Goal: Transaction & Acquisition: Purchase product/service

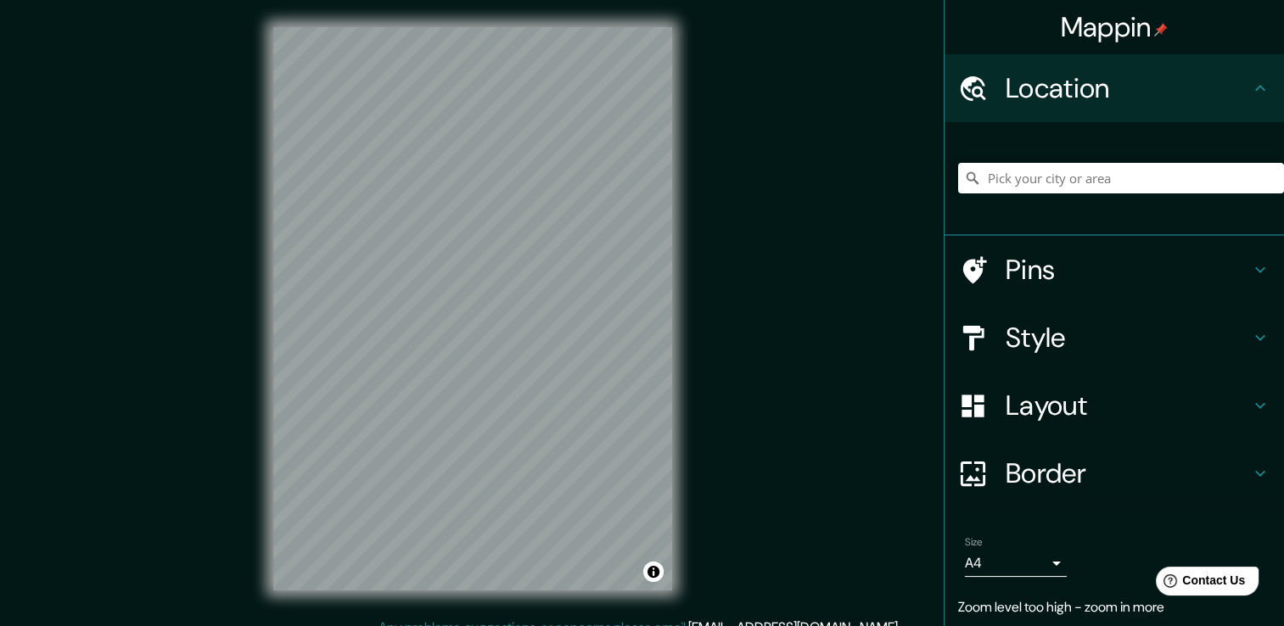
click at [1195, 119] on div "Location" at bounding box center [1115, 88] width 340 height 68
click at [1148, 267] on h4 "Pins" at bounding box center [1128, 270] width 244 height 34
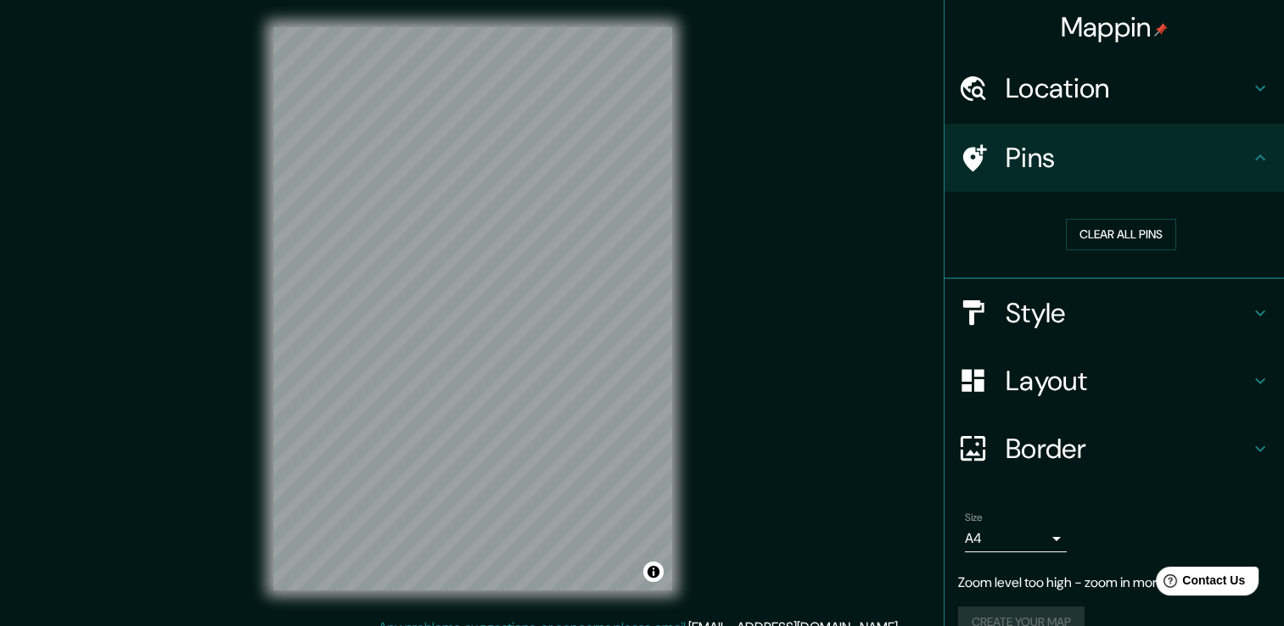
click at [1172, 294] on div "Style" at bounding box center [1115, 313] width 340 height 68
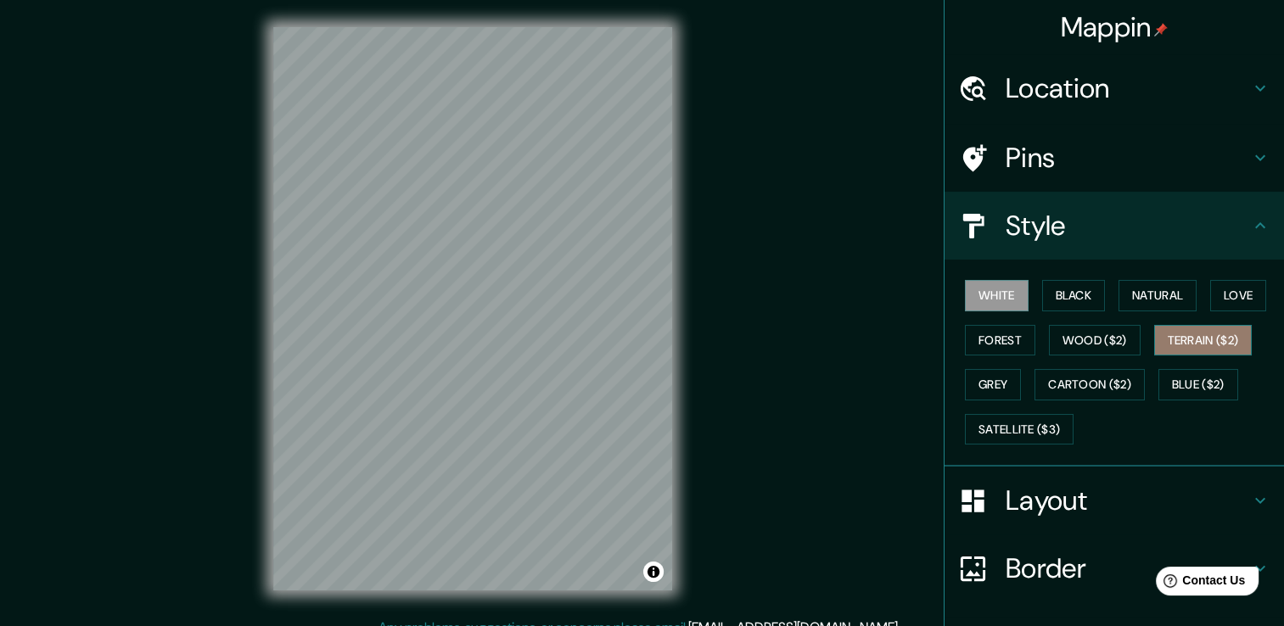
drag, startPoint x: 1169, startPoint y: 328, endPoint x: 1177, endPoint y: 333, distance: 9.2
click at [1171, 329] on button "Terrain ($2)" at bounding box center [1204, 340] width 98 height 31
click at [986, 343] on button "Forest" at bounding box center [1000, 340] width 70 height 31
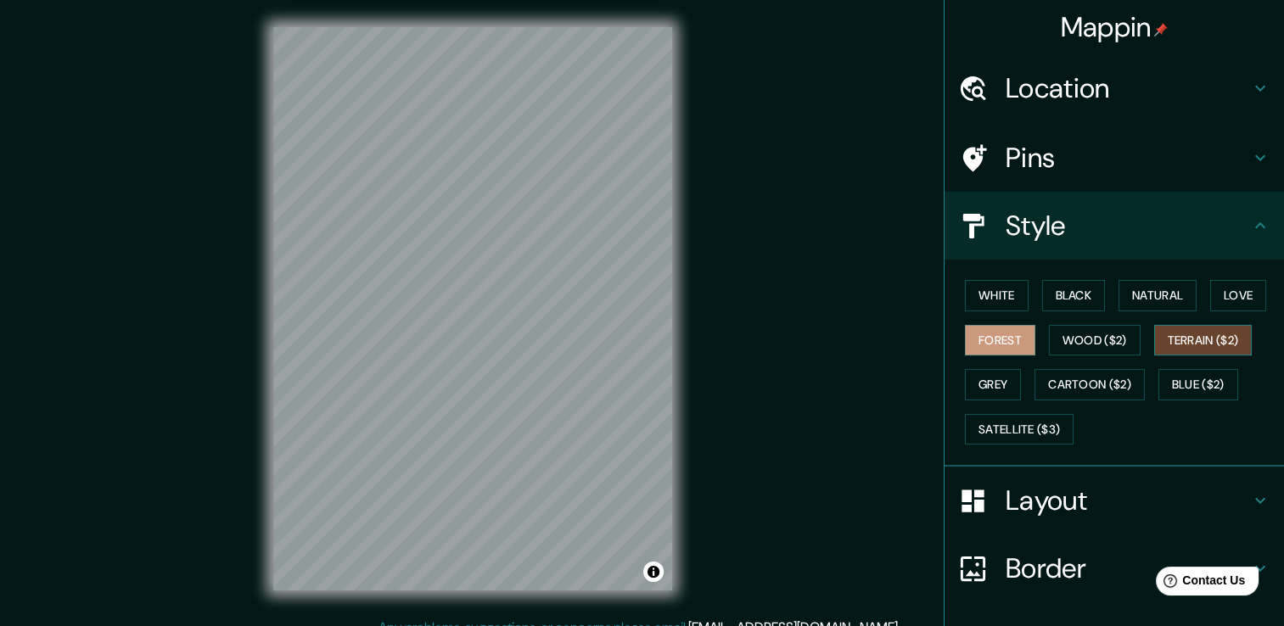
click at [1178, 343] on button "Terrain ($2)" at bounding box center [1204, 340] width 98 height 31
click at [1008, 348] on button "Forest" at bounding box center [1000, 340] width 70 height 31
click at [1156, 288] on button "Natural" at bounding box center [1158, 295] width 78 height 31
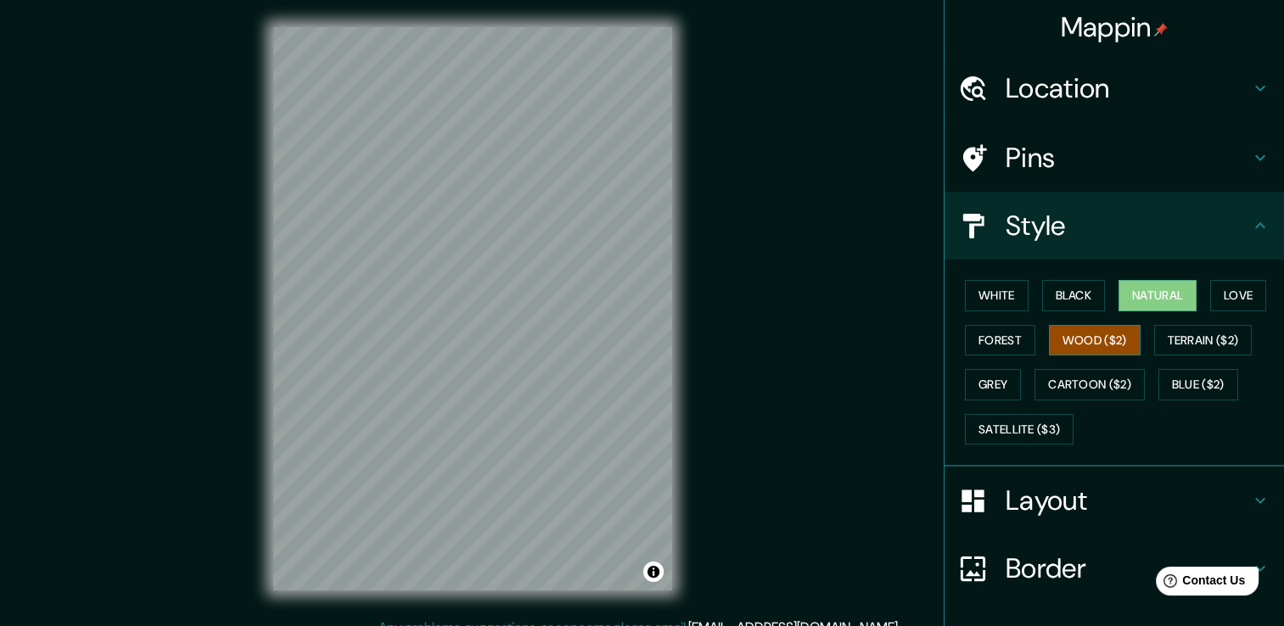
click at [1059, 344] on button "Wood ($2)" at bounding box center [1095, 340] width 92 height 31
click at [1187, 337] on button "Terrain ($2)" at bounding box center [1204, 340] width 98 height 31
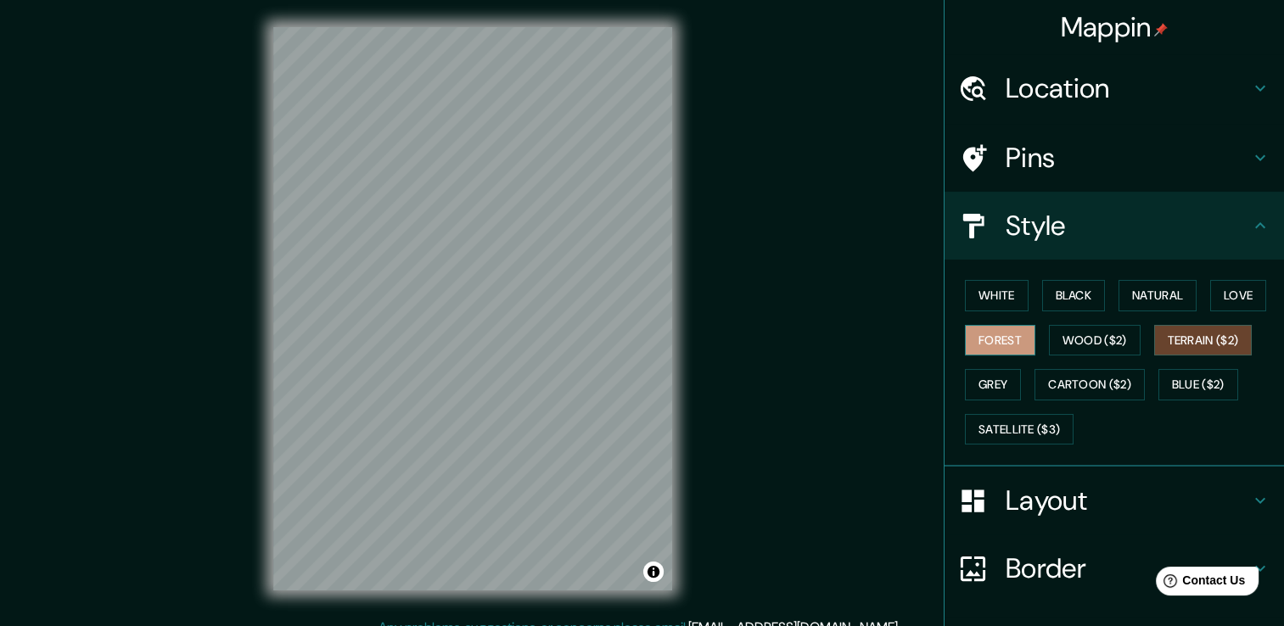
click at [991, 339] on button "Forest" at bounding box center [1000, 340] width 70 height 31
click at [996, 300] on button "White" at bounding box center [997, 295] width 64 height 31
click at [226, 456] on div "Mappin Location Pins Style White Black Natural Love Forest Wood ($2) Terrain ($…" at bounding box center [642, 322] width 1284 height 645
click at [711, 429] on div "Mappin Location Pins Style White Black Natural Love Forest Wood ($2) Terrain ($…" at bounding box center [642, 322] width 1284 height 645
click at [1239, 332] on button "Terrain ($2)" at bounding box center [1204, 340] width 98 height 31
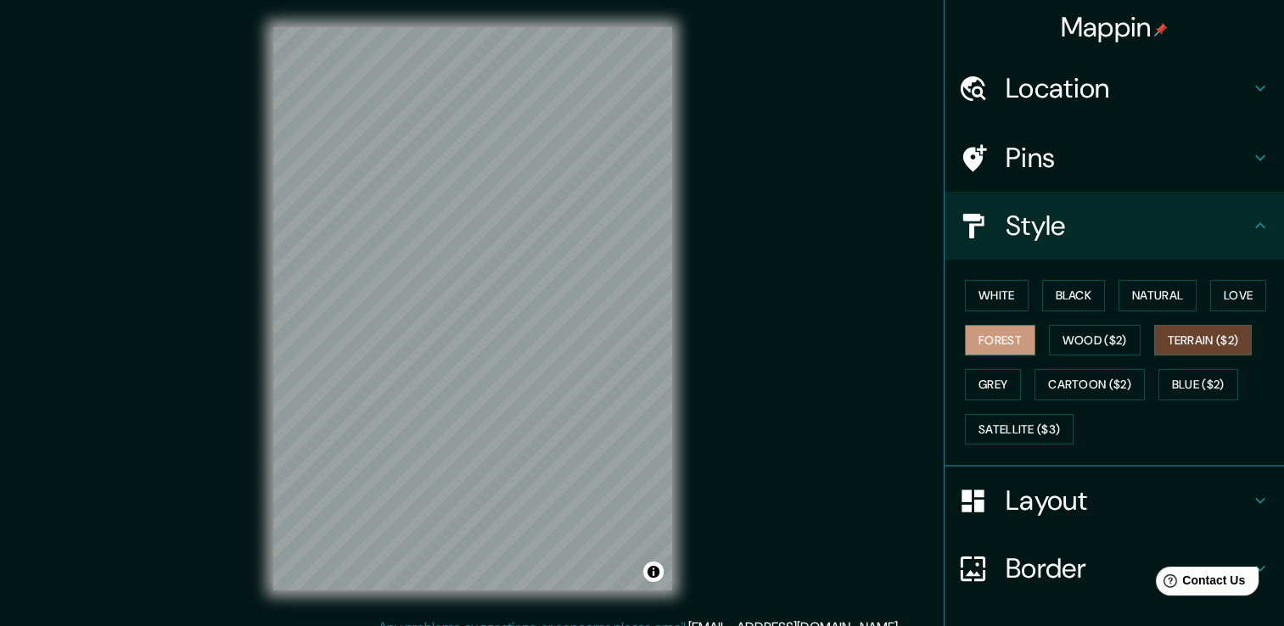
click at [973, 336] on button "Forest" at bounding box center [1000, 340] width 70 height 31
click at [1047, 295] on button "Black" at bounding box center [1074, 295] width 64 height 31
click at [992, 346] on button "Forest" at bounding box center [1000, 340] width 70 height 31
click at [1062, 340] on button "Wood ($2)" at bounding box center [1095, 340] width 92 height 31
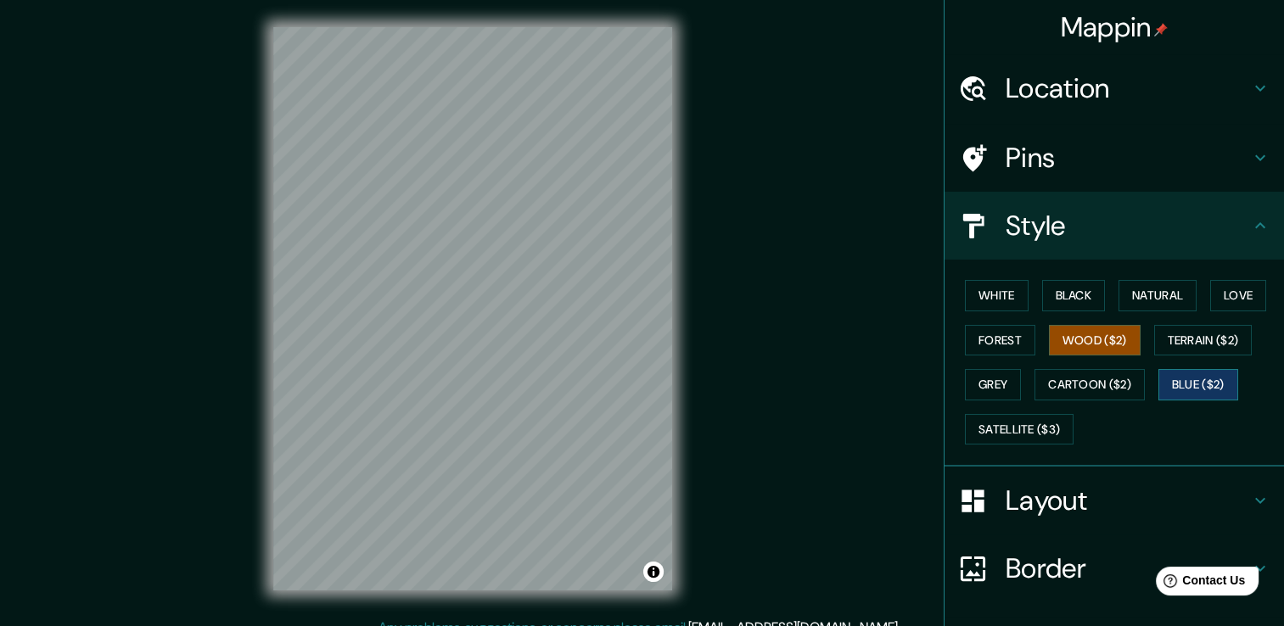
click at [1166, 387] on button "Blue ($2)" at bounding box center [1199, 384] width 80 height 31
click at [1010, 421] on button "Satellite ($3)" at bounding box center [1019, 429] width 109 height 31
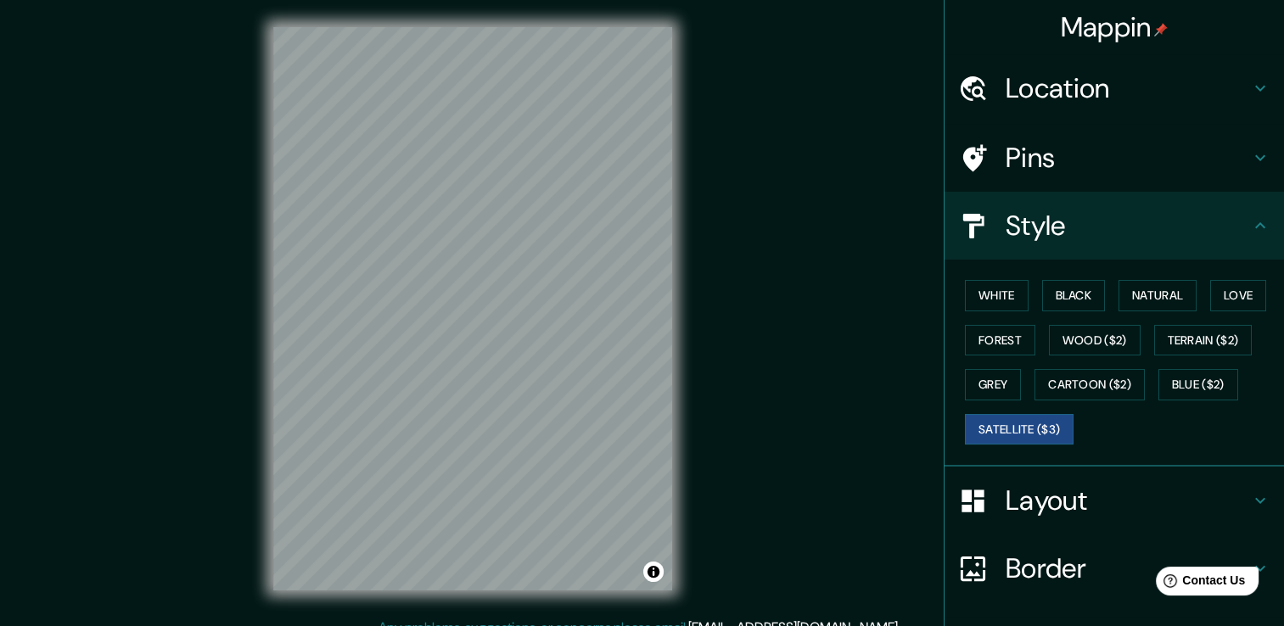
click at [980, 355] on div "White Black Natural Love Forest Wood ($2) Terrain ($2) Grey Cartoon ($2) Blue (…" at bounding box center [1121, 362] width 326 height 178
click at [980, 348] on button "Forest" at bounding box center [1000, 340] width 70 height 31
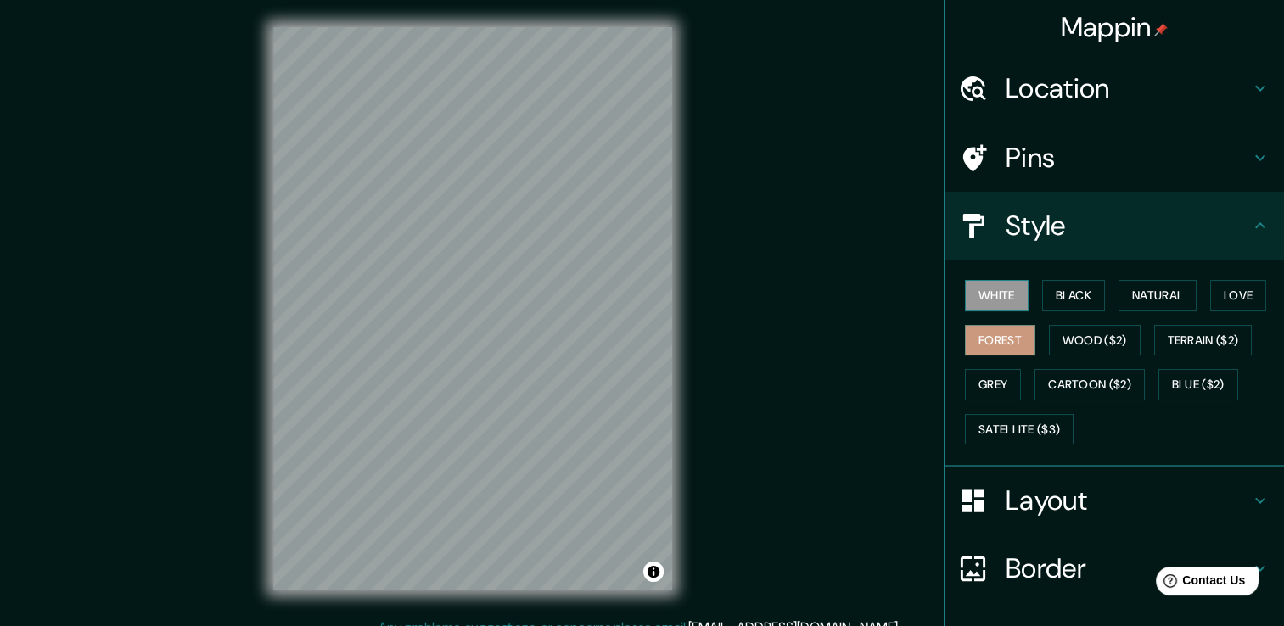
click at [995, 302] on button "White" at bounding box center [997, 295] width 64 height 31
click at [1053, 292] on button "Black" at bounding box center [1074, 295] width 64 height 31
click at [1049, 292] on button "Black" at bounding box center [1074, 295] width 64 height 31
click at [1048, 295] on button "Black" at bounding box center [1074, 295] width 64 height 31
click at [1004, 301] on button "White" at bounding box center [997, 295] width 64 height 31
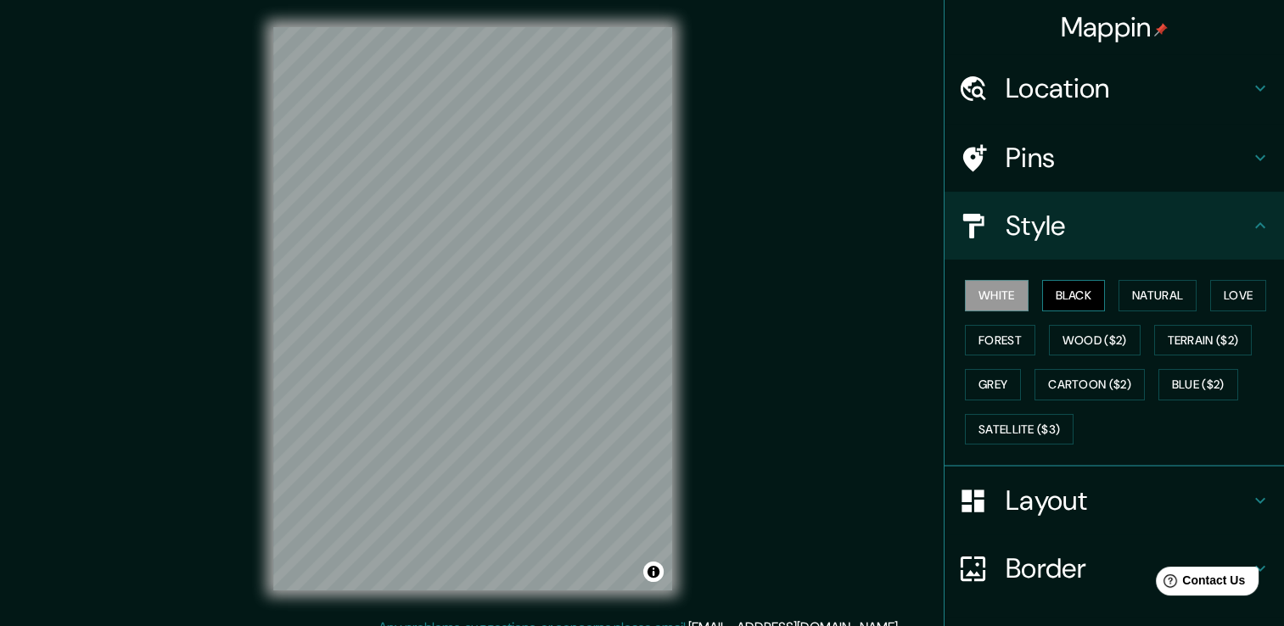
click at [1069, 302] on button "Black" at bounding box center [1074, 295] width 64 height 31
click at [997, 294] on button "White" at bounding box center [997, 295] width 64 height 31
drag, startPoint x: 687, startPoint y: 331, endPoint x: 769, endPoint y: 325, distance: 82.6
click at [769, 325] on div "Mappin Location Pins Style White Black Natural Love Forest Wood ($2) Terrain ($…" at bounding box center [642, 322] width 1284 height 645
